Goal: Register for event/course

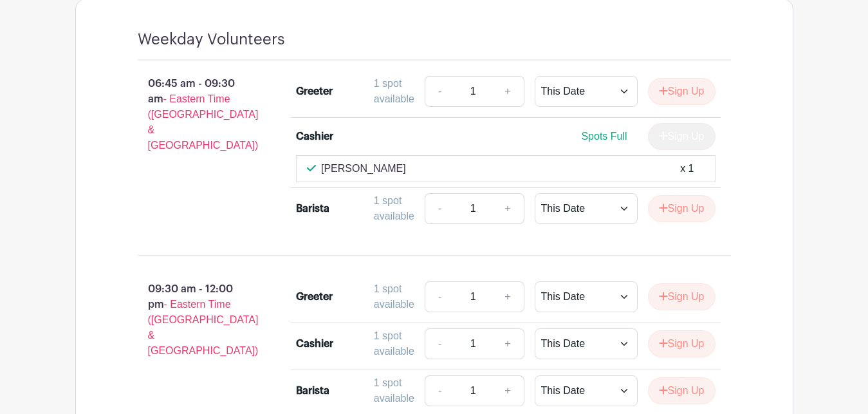
scroll to position [1085, 0]
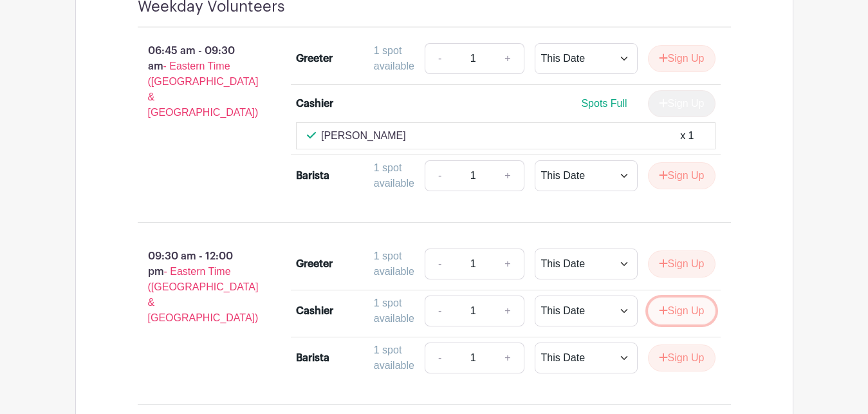
click at [681, 323] on button "Sign Up" at bounding box center [682, 310] width 68 height 27
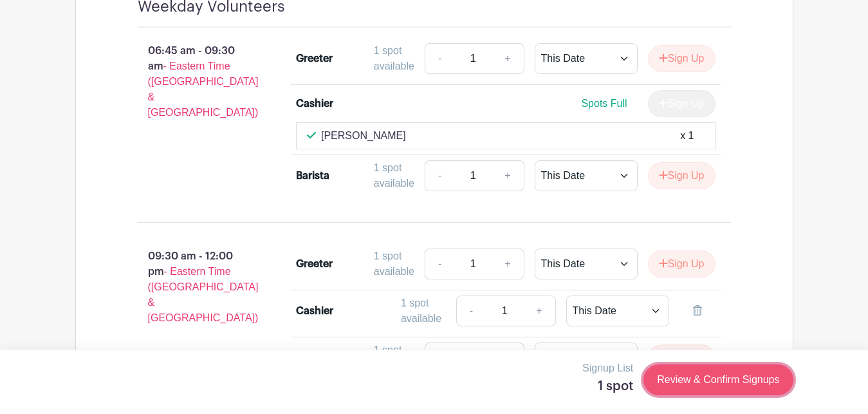
click at [689, 376] on link "Review & Confirm Signups" at bounding box center [718, 379] width 149 height 31
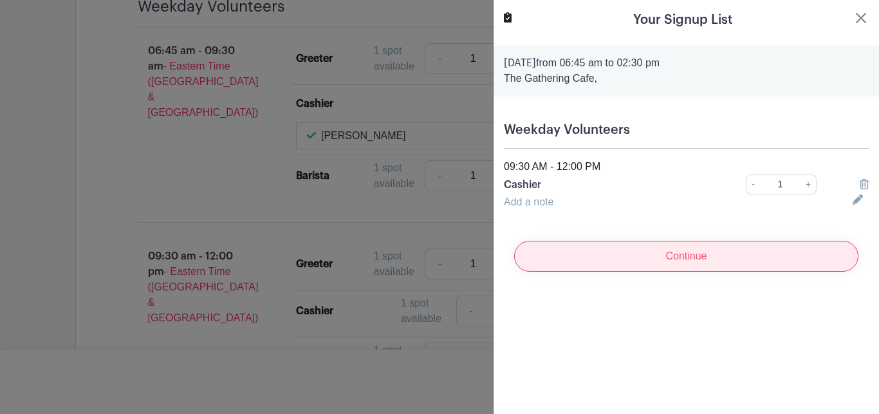
click at [657, 260] on input "Continue" at bounding box center [686, 256] width 344 height 31
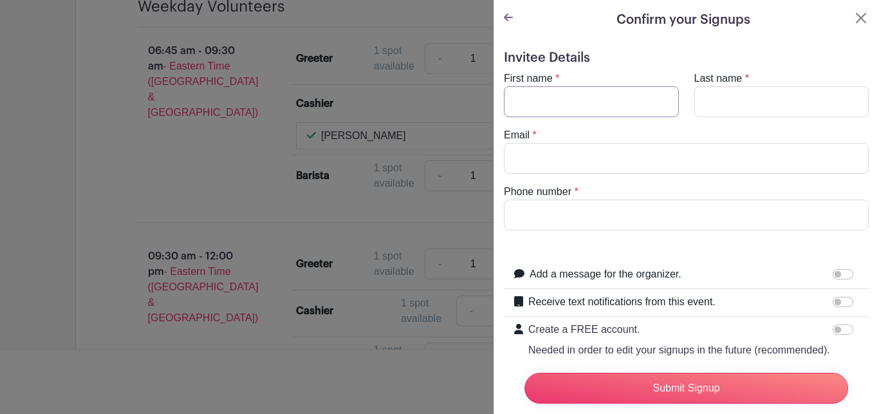
click at [525, 98] on input "First name" at bounding box center [591, 101] width 175 height 31
type input "PAT"
type input "[PERSON_NAME]"
type input "[EMAIL_ADDRESS][DOMAIN_NAME]"
type input "7045772372"
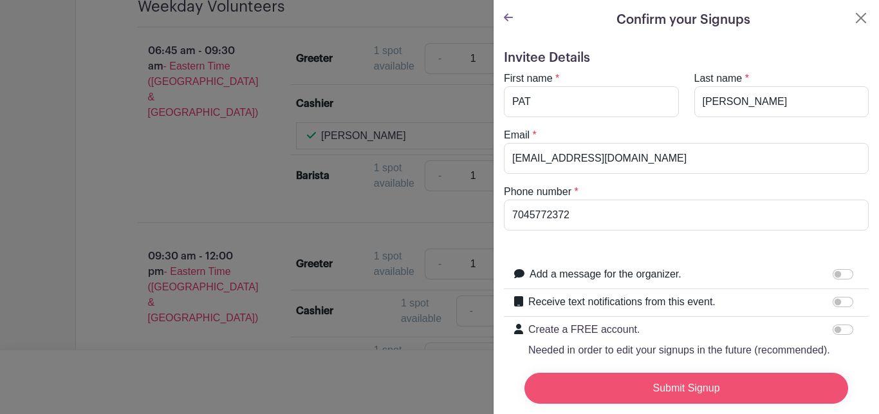
click at [721, 382] on input "Submit Signup" at bounding box center [687, 388] width 324 height 31
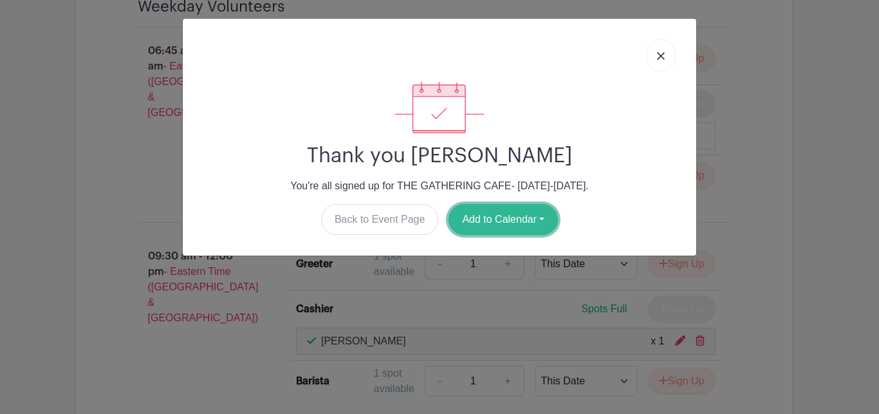
click at [530, 224] on button "Add to Calendar" at bounding box center [503, 219] width 109 height 31
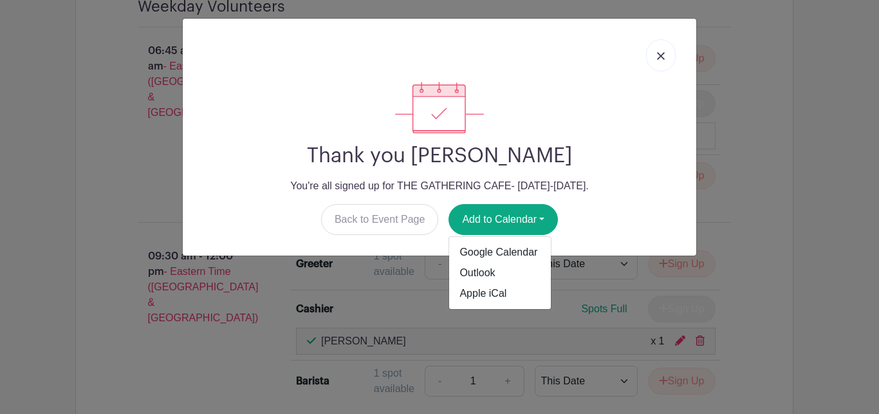
click at [661, 53] on img at bounding box center [661, 56] width 8 height 8
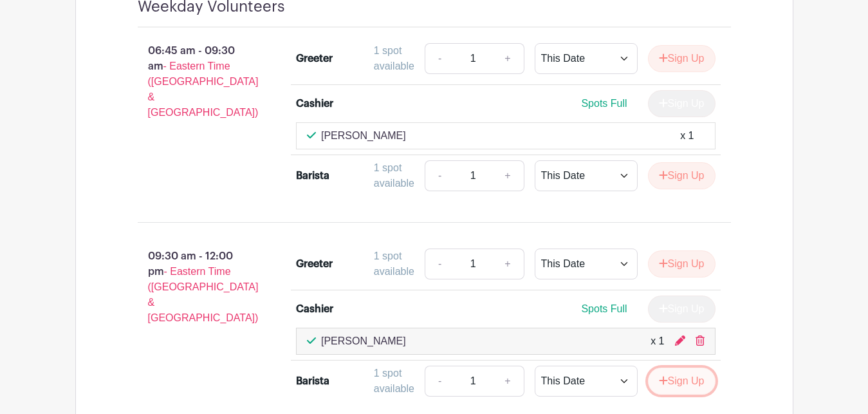
click at [696, 388] on button "Sign Up" at bounding box center [682, 381] width 68 height 27
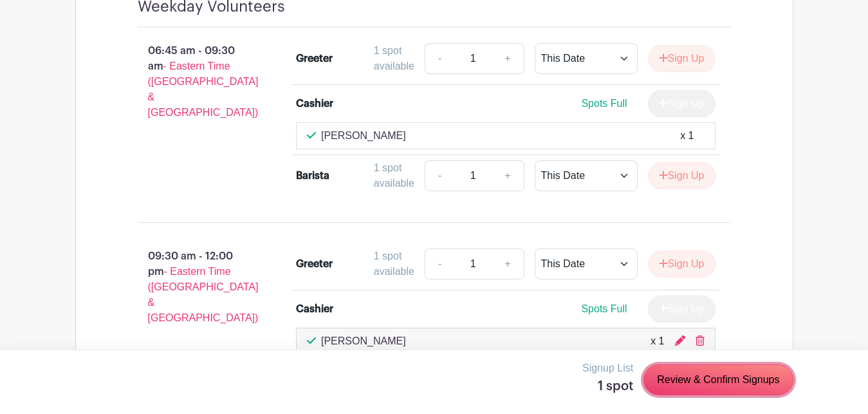
click at [696, 385] on link "Review & Confirm Signups" at bounding box center [718, 379] width 149 height 31
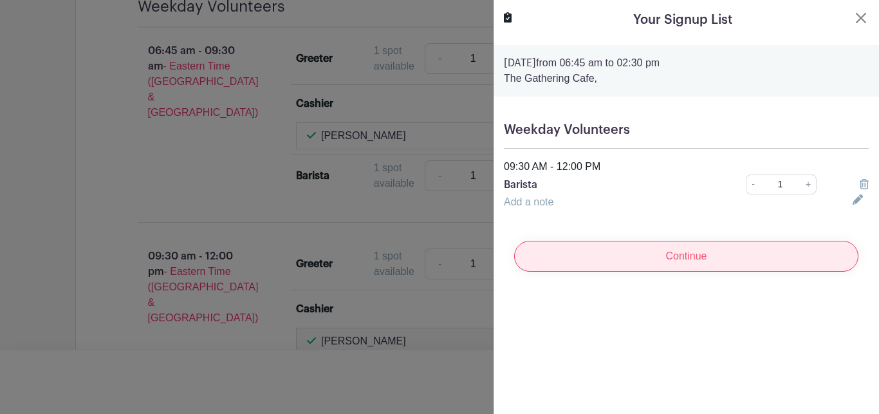
click at [676, 251] on input "Continue" at bounding box center [686, 256] width 344 height 31
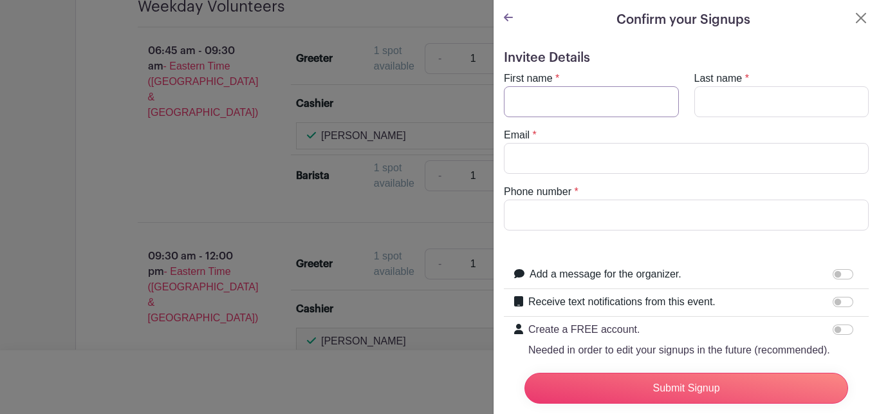
click at [515, 90] on input "First name" at bounding box center [591, 101] width 175 height 31
type input "[PERSON_NAME]"
click at [698, 104] on input "Last name" at bounding box center [782, 101] width 175 height 31
type input "[PERSON_NAME]"
type input "[EMAIL_ADDRESS][DOMAIN_NAME]"
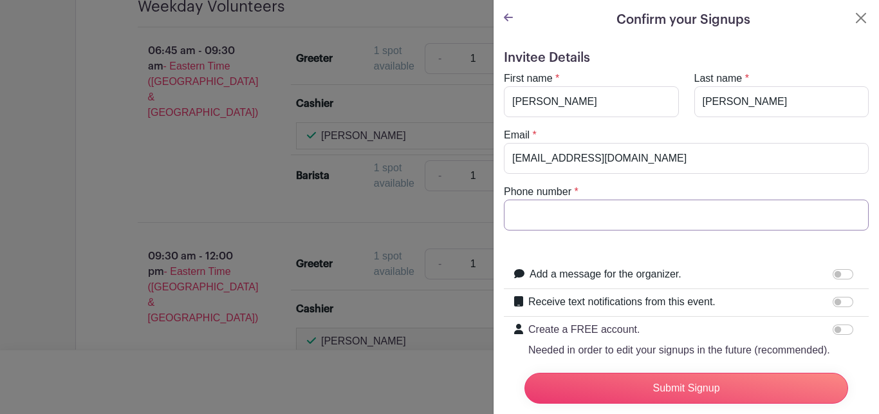
type input "7043018075"
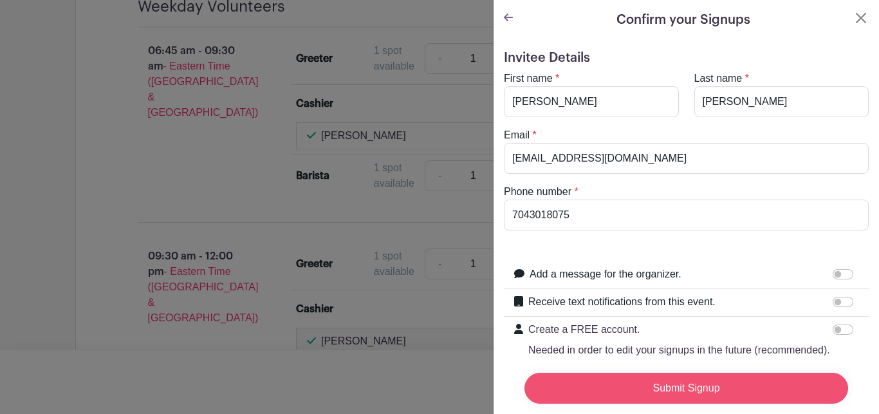
click at [709, 373] on input "Submit Signup" at bounding box center [687, 388] width 324 height 31
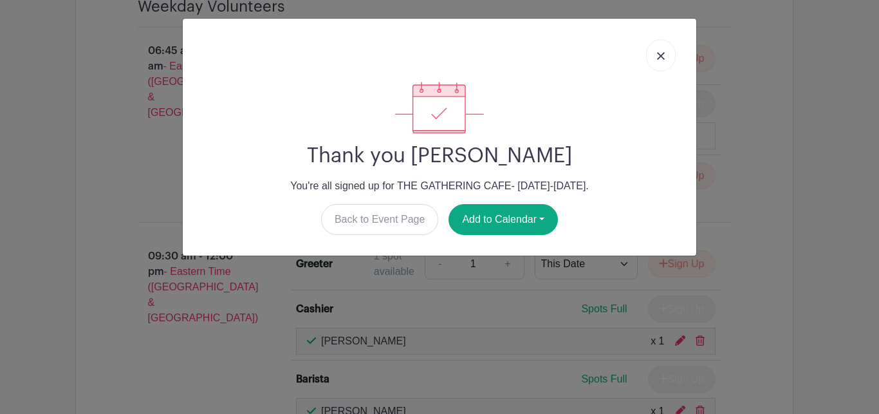
click at [662, 55] on img at bounding box center [661, 56] width 8 height 8
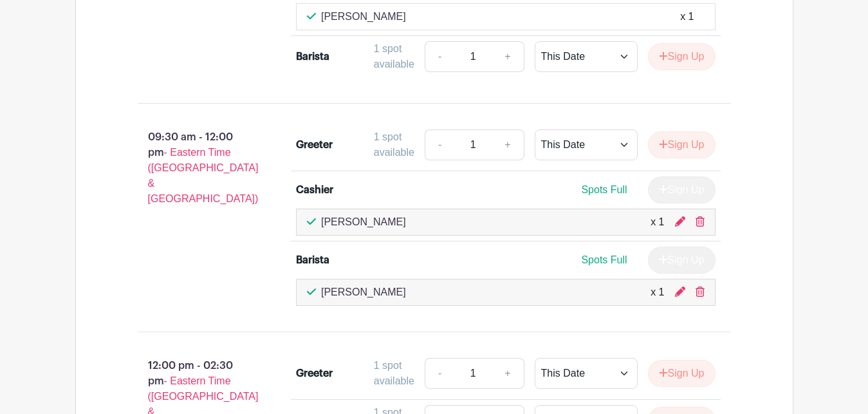
scroll to position [1216, 0]
